Goal: Find specific page/section: Find specific page/section

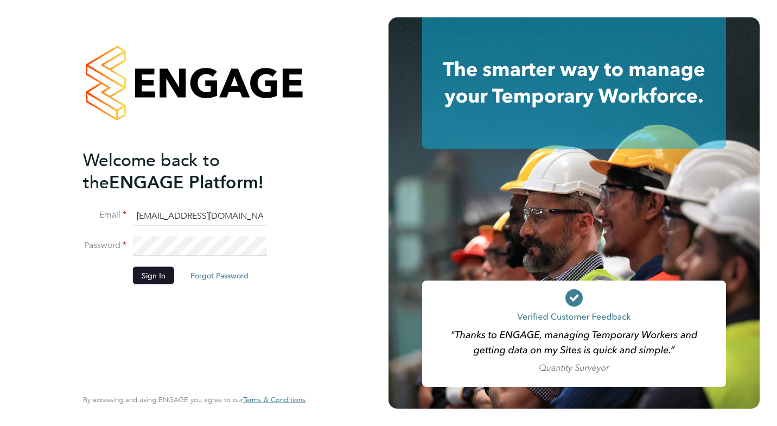
click at [152, 278] on button "Sign In" at bounding box center [153, 274] width 41 height 17
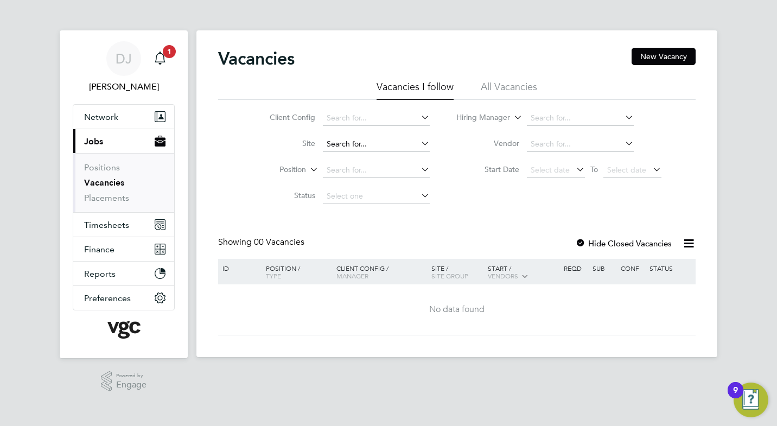
click at [332, 141] on input at bounding box center [376, 144] width 107 height 15
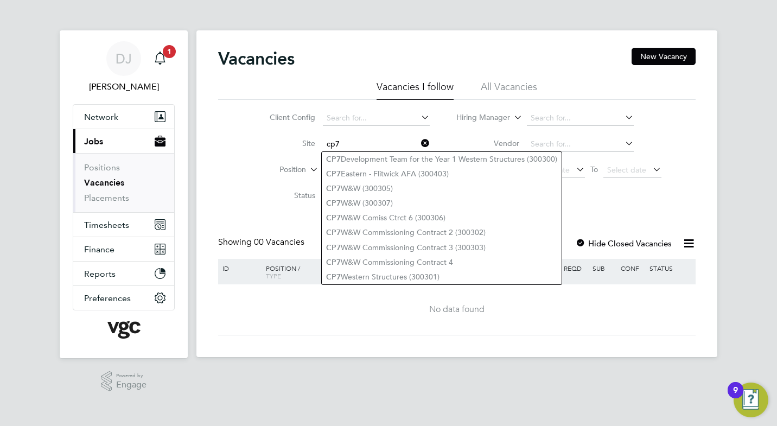
type input "cp7"
